Goal: Transaction & Acquisition: Purchase product/service

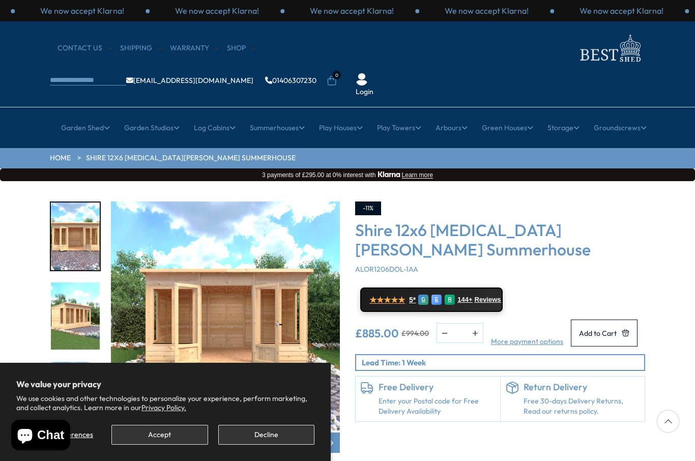
click at [185, 434] on button "Accept" at bounding box center [159, 435] width 96 height 20
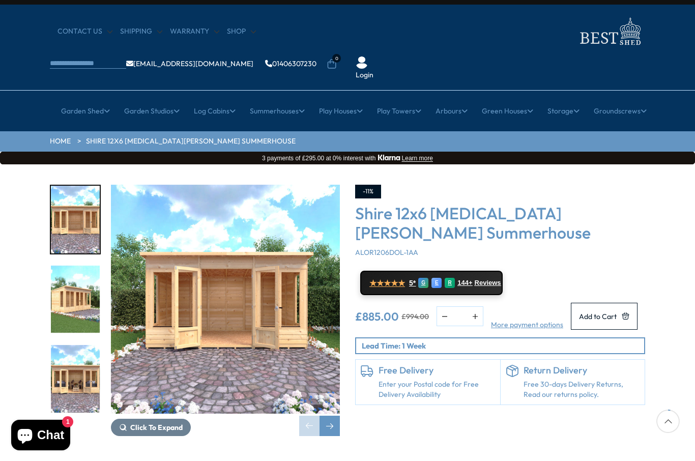
scroll to position [5, 0]
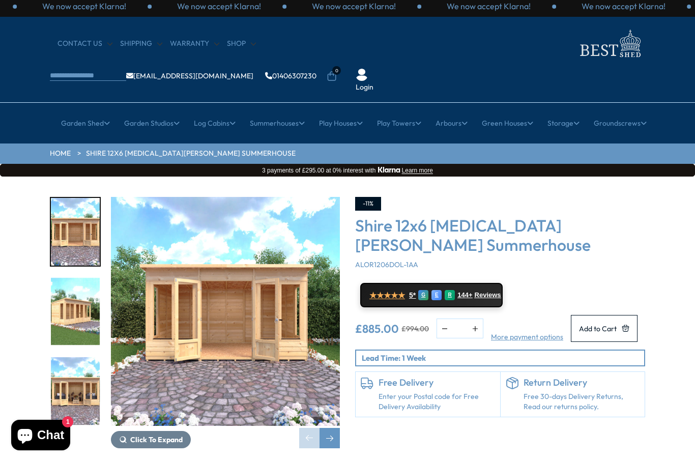
click at [419, 195] on link "8ft" at bounding box center [416, 204] width 10 height 18
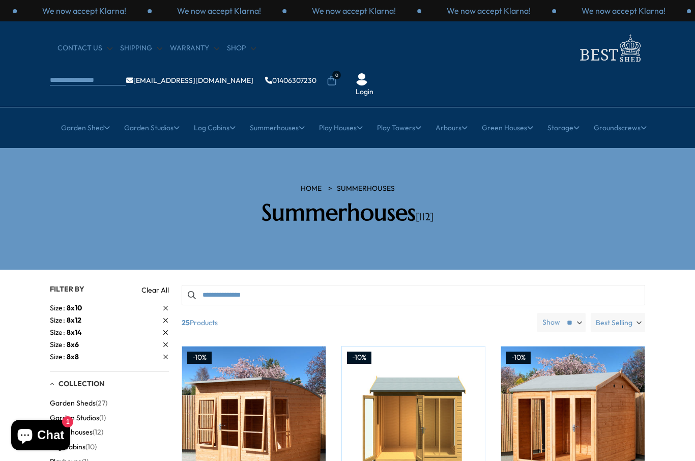
click at [155, 182] on link "All Studios" at bounding box center [143, 191] width 34 height 18
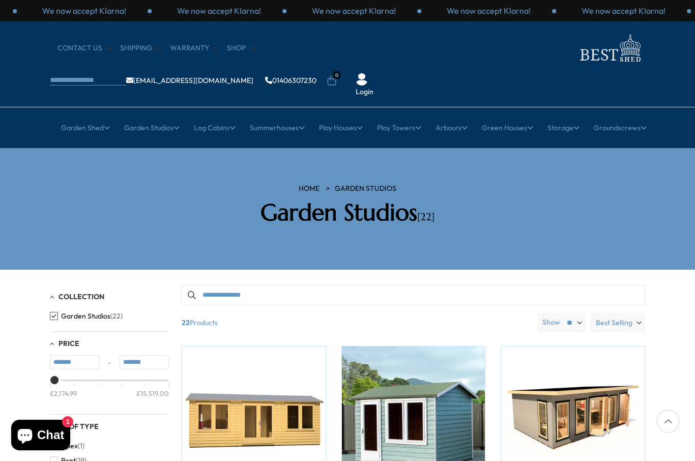
type input "*******"
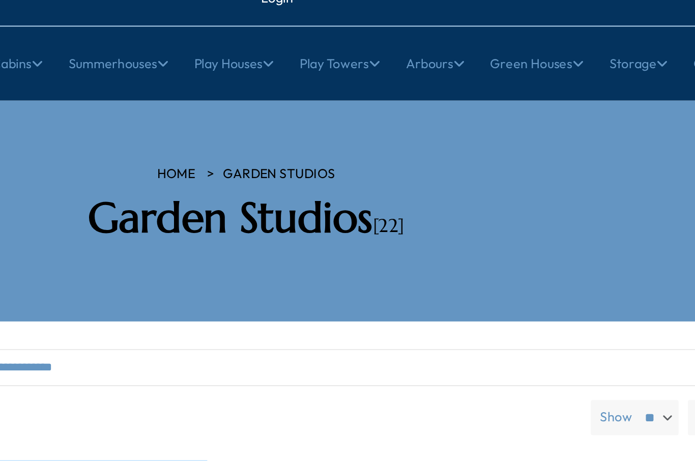
click at [397, 306] on link "12x8 Sheds" at bounding box center [415, 315] width 36 height 18
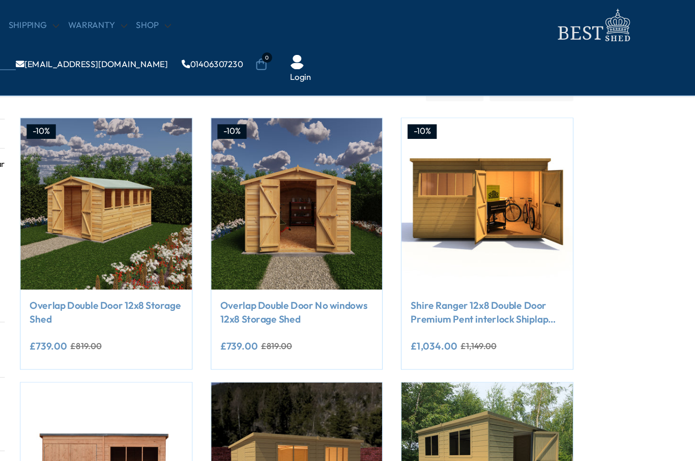
scroll to position [156, 52]
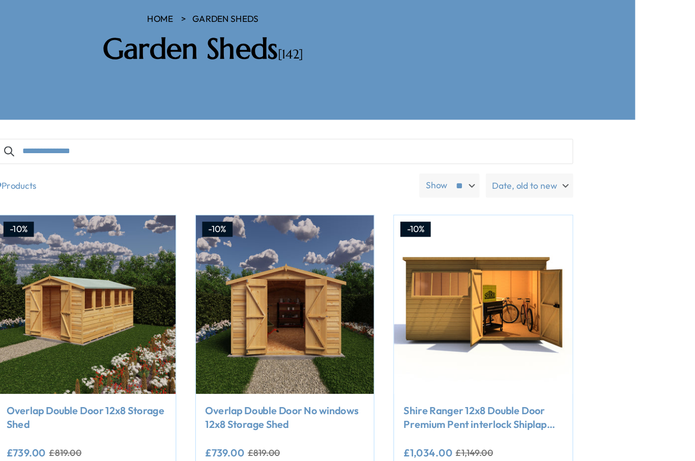
click at [456, 341] on link "Shire Ranger 12x8 Double Door Premium Pent interlock Shiplap Shed" at bounding box center [520, 352] width 128 height 23
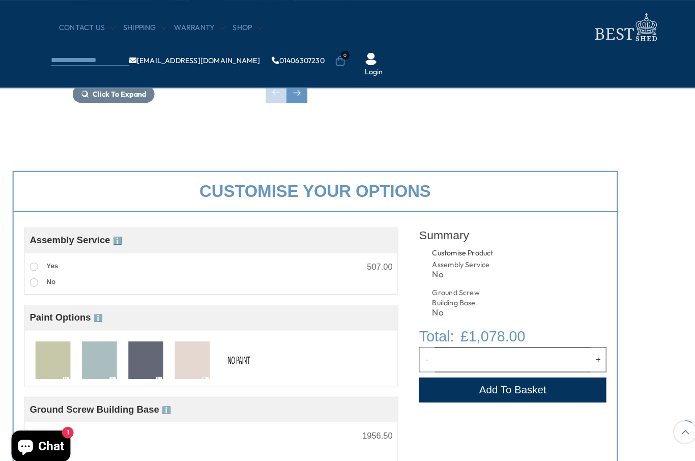
scroll to position [267, 0]
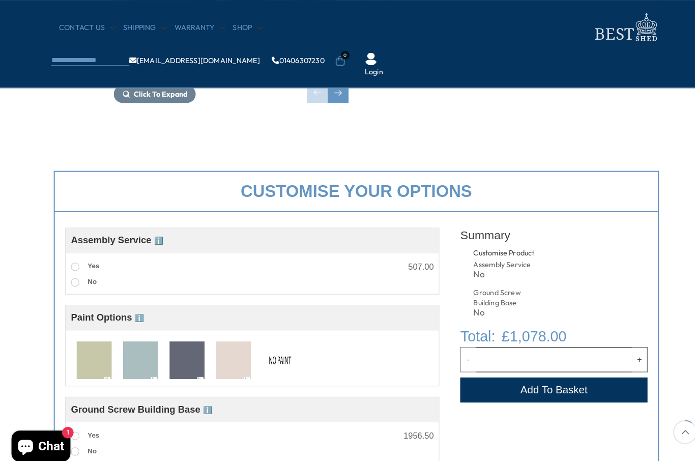
click at [74, 260] on span at bounding box center [73, 260] width 8 height 8
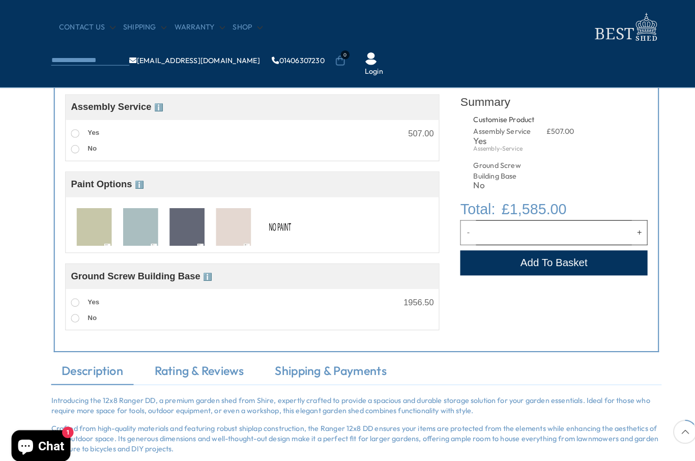
scroll to position [420, 0]
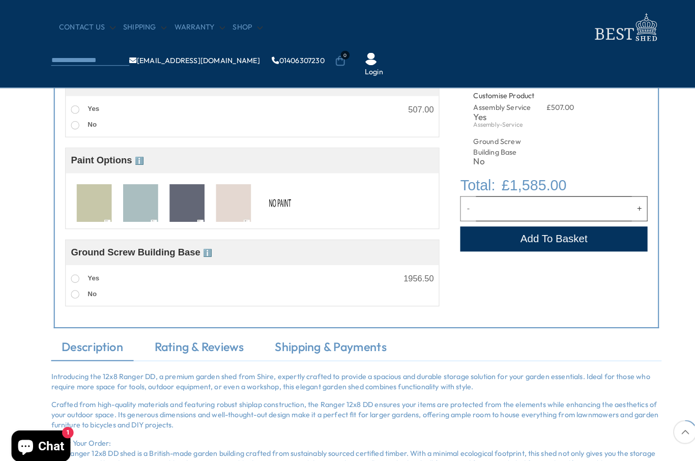
click at [73, 276] on span at bounding box center [73, 272] width 8 height 8
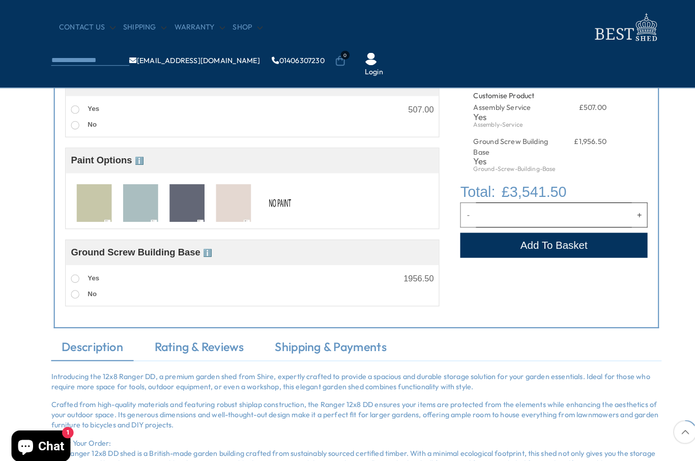
click at [83, 292] on label "No" at bounding box center [81, 286] width 25 height 13
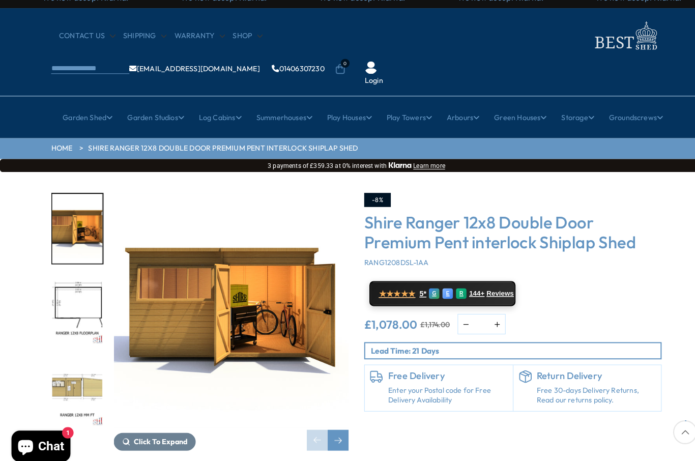
scroll to position [0, 0]
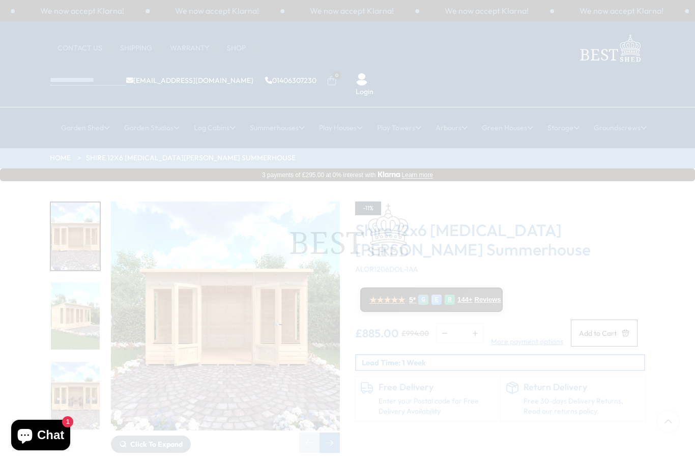
scroll to position [5, 0]
